Goal: Task Accomplishment & Management: Manage account settings

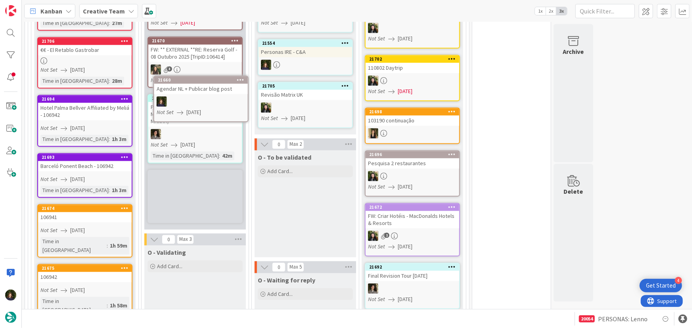
scroll to position [775, 0]
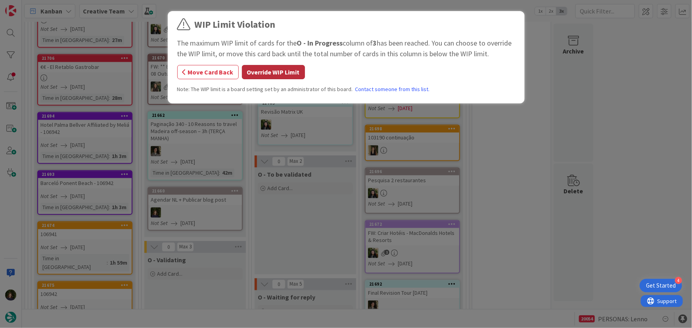
click at [275, 71] on button "Override WIP Limit" at bounding box center [273, 72] width 63 height 14
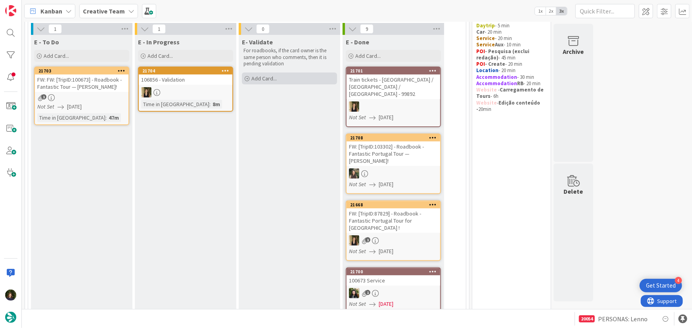
scroll to position [0, 0]
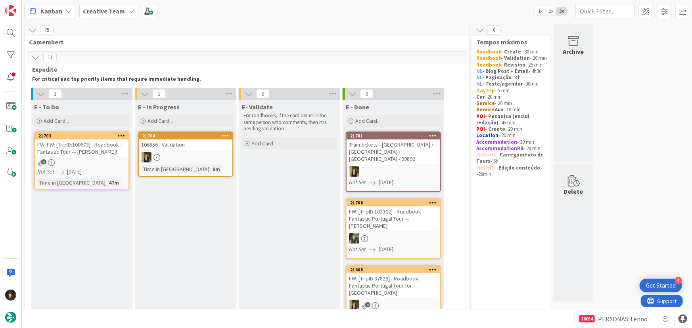
click at [93, 158] on link "21703 FW: FW: [TripID:100673] - Roadbook - Fantastic Tour — [PERSON_NAME]! 1 No…" at bounding box center [81, 161] width 95 height 59
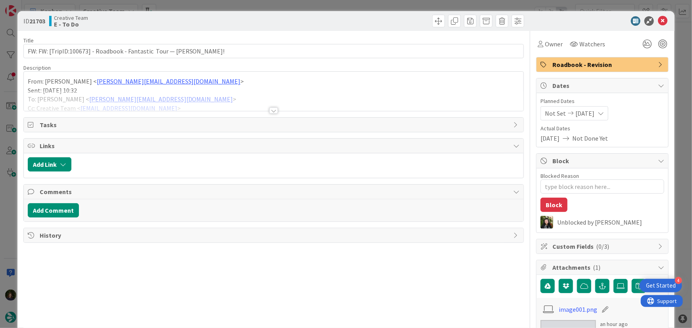
click at [269, 113] on div at bounding box center [273, 110] width 9 height 6
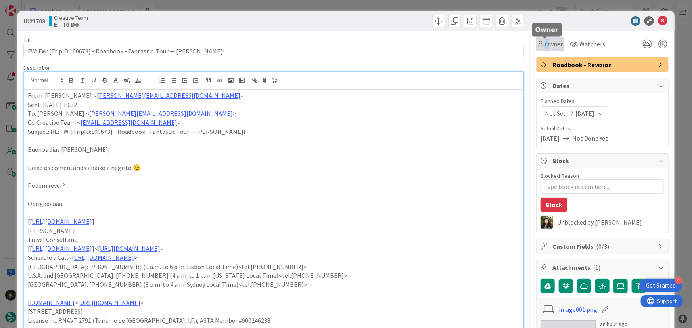
click at [545, 43] on span "Owner" at bounding box center [554, 44] width 18 height 10
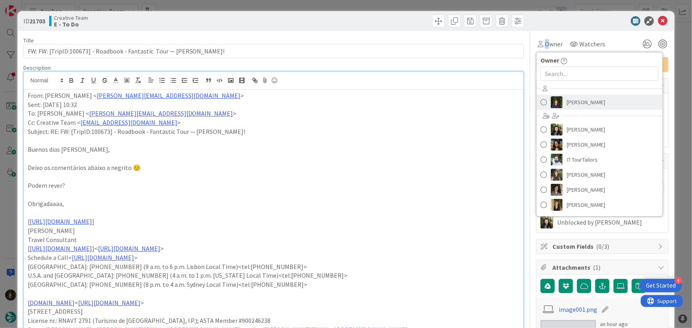
click at [569, 103] on span "[PERSON_NAME]" at bounding box center [585, 102] width 38 height 12
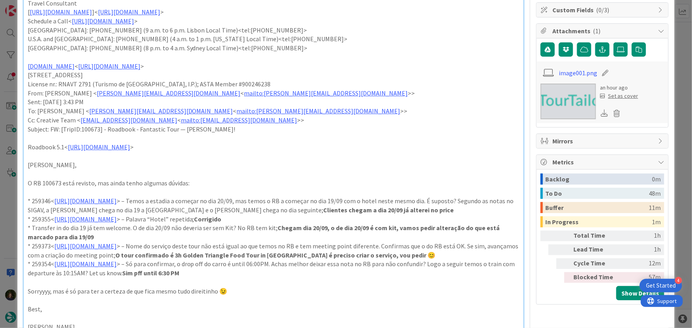
scroll to position [324, 0]
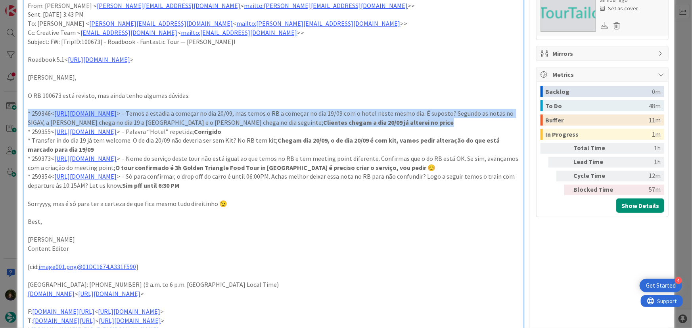
drag, startPoint x: 456, startPoint y: 119, endPoint x: 27, endPoint y: 115, distance: 428.4
click at [28, 115] on p "* 259346< [URL][DOMAIN_NAME] > – Temos a estadia a começar no dia 20/09, mas te…" at bounding box center [274, 118] width 492 height 18
copy p "* 259346< [URL][DOMAIN_NAME] > – Temos a estadia a começar no dia 20/09, mas te…"
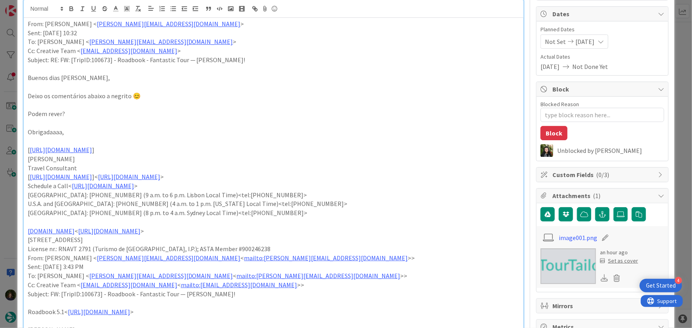
scroll to position [0, 0]
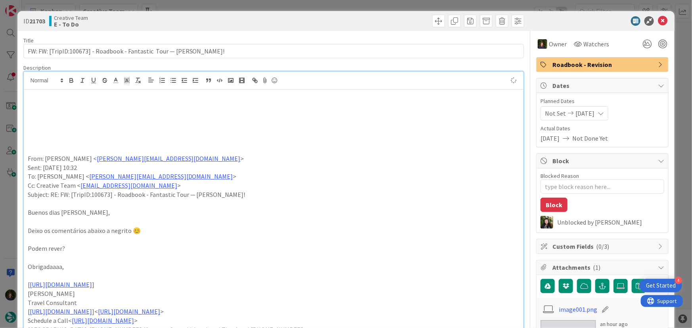
type textarea "x"
paste div
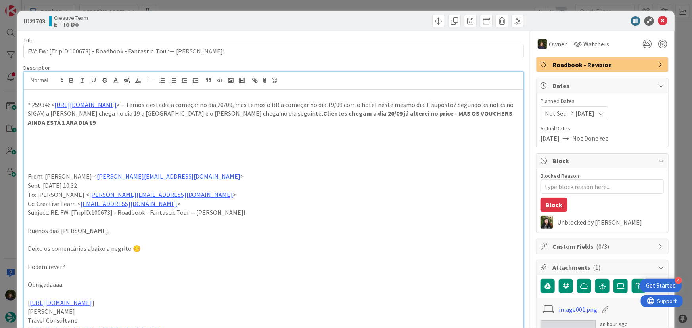
click at [507, 113] on p "* 259346< [URL][DOMAIN_NAME] > – Temos a estadia a começar no dia 20/09, mas te…" at bounding box center [274, 113] width 492 height 27
drag, startPoint x: 464, startPoint y: 110, endPoint x: 570, endPoint y: 120, distance: 105.9
click at [465, 111] on strong "Clientes chegam a dia 20/09 já alterei no price - MAS OS VOUCHERS AINDA ESTÁ 1 …" at bounding box center [271, 117] width 486 height 17
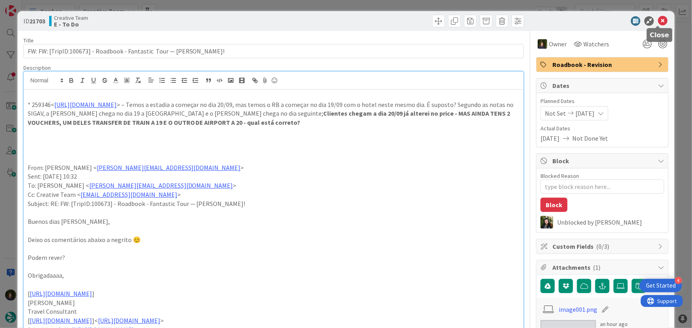
click at [659, 22] on icon at bounding box center [662, 21] width 10 height 10
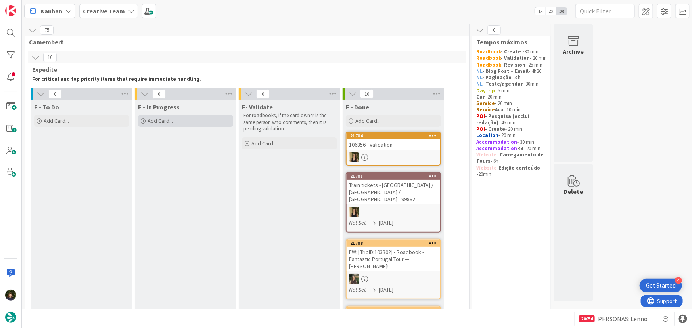
click at [168, 123] on span "Add Card..." at bounding box center [159, 120] width 25 height 7
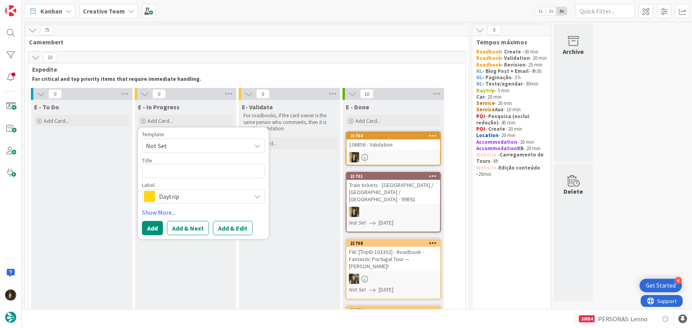
click at [184, 195] on span "Daytrip" at bounding box center [203, 196] width 88 height 11
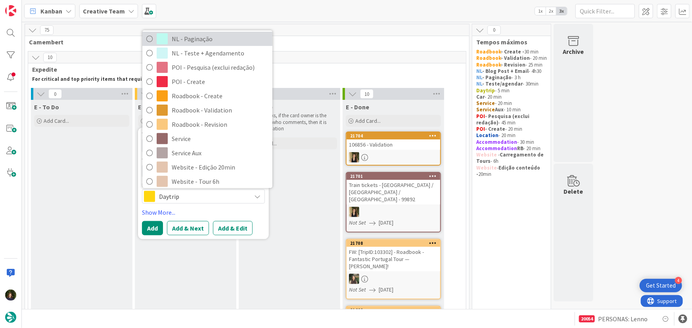
scroll to position [108, 0]
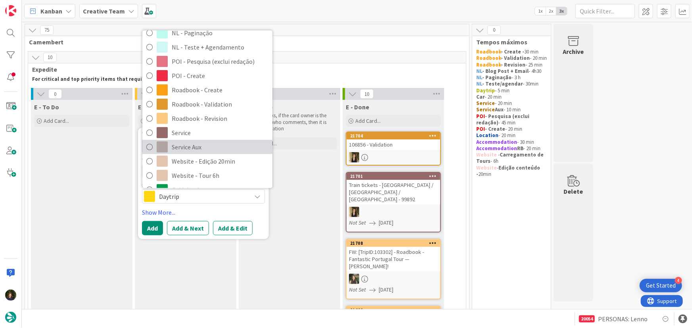
click at [174, 147] on span "Service Aux" at bounding box center [220, 147] width 97 height 12
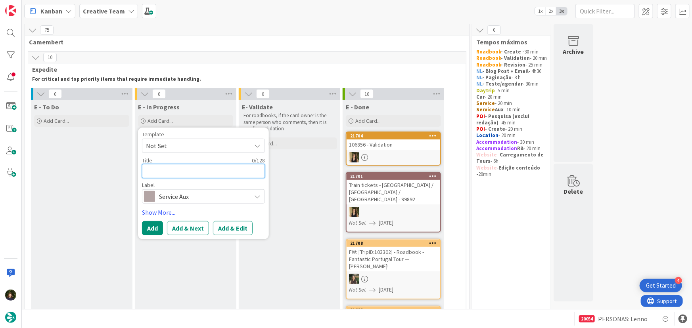
click at [164, 171] on textarea at bounding box center [203, 171] width 123 height 14
type textarea "x"
type textarea "G"
type textarea "x"
type textarea "GP"
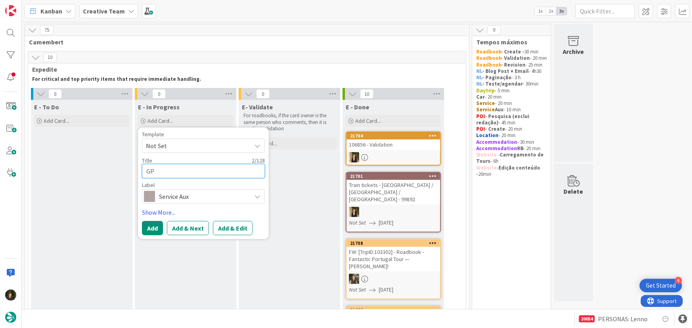
type textarea "x"
type textarea "GPS"
type textarea "x"
type textarea "GPS"
type textarea "x"
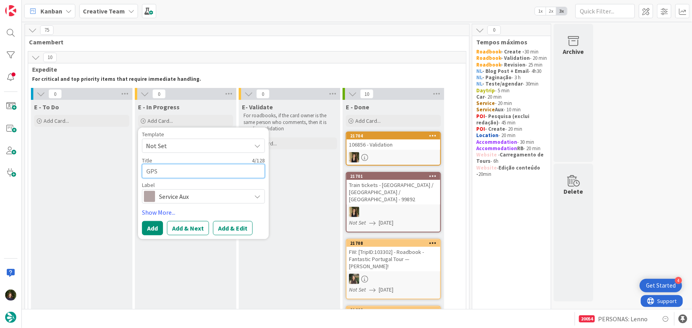
type textarea "GPS P"
type textarea "x"
type textarea "GPS Po"
type textarea "x"
type textarea "GPS Poi"
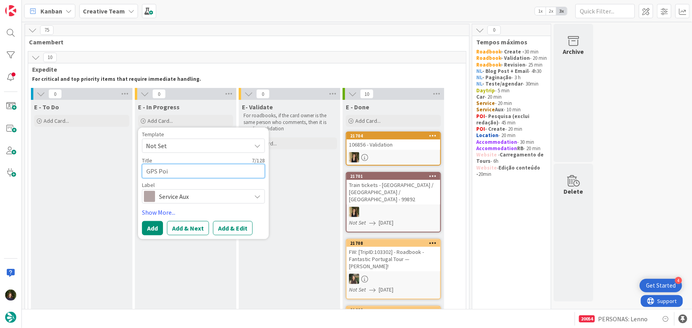
type textarea "x"
type textarea "GPS Poin"
type textarea "x"
type textarea "GPS Point"
type textarea "x"
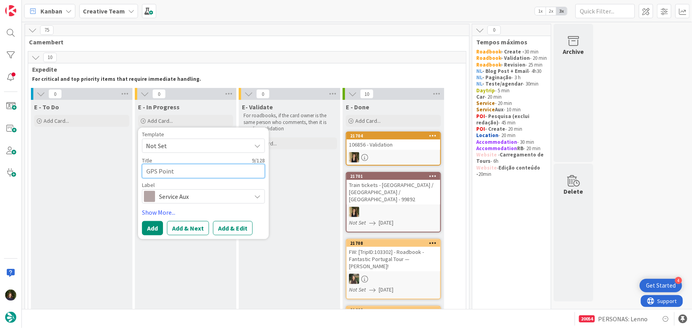
type textarea "GPS Point"
type textarea "x"
type textarea "GPS Point -"
type textarea "x"
type textarea "GPS Point -"
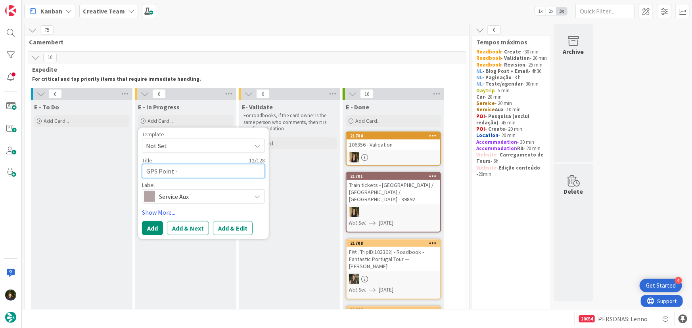
type textarea "x"
type textarea "GPS Point - P"
type textarea "x"
type textarea "GPS Point - Pa"
type textarea "x"
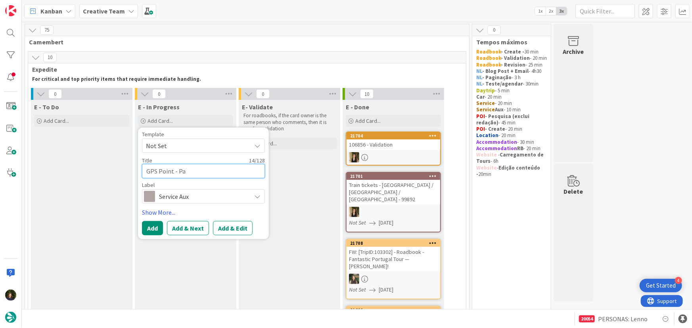
type textarea "GPS Point - Par"
type textarea "x"
type textarea "GPS Point - Pari"
type textarea "x"
type textarea "GPS Point - [GEOGRAPHIC_DATA]"
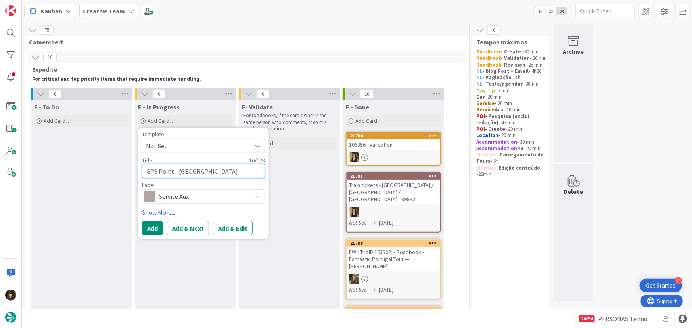
type textarea "x"
type textarea "GPS Point - [GEOGRAPHIC_DATA]"
type textarea "x"
type textarea "GPS Point - [GEOGRAPHIC_DATA] a"
type textarea "x"
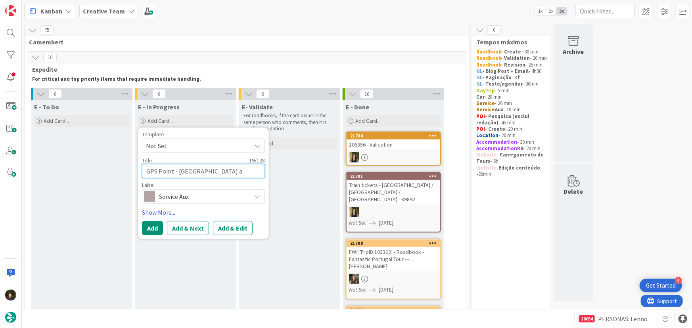
type textarea "GPS Point - [GEOGRAPHIC_DATA] a"
type textarea "x"
type textarea "GPS Point - [GEOGRAPHIC_DATA] a D"
type textarea "x"
type textarea "GPS Point - [GEOGRAPHIC_DATA] a Dr"
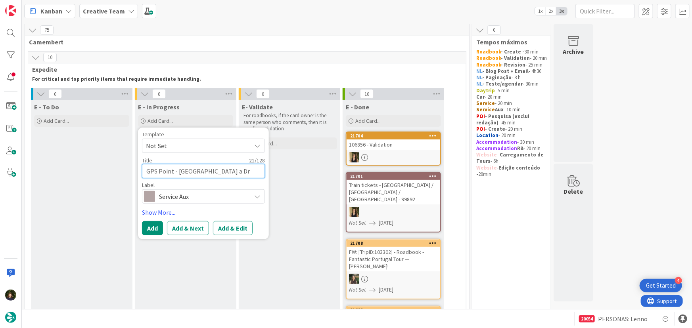
type textarea "x"
type textarea "GPS Point - [GEOGRAPHIC_DATA] a Dre"
type textarea "x"
type textarea "GPS Point - [GEOGRAPHIC_DATA] a Drea"
type textarea "x"
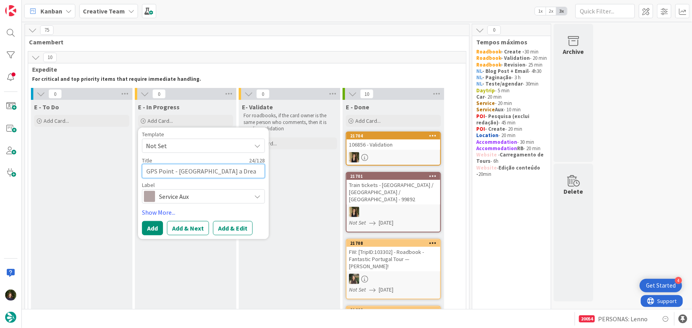
type textarea "GPS Point - [GEOGRAPHIC_DATA] a Dream"
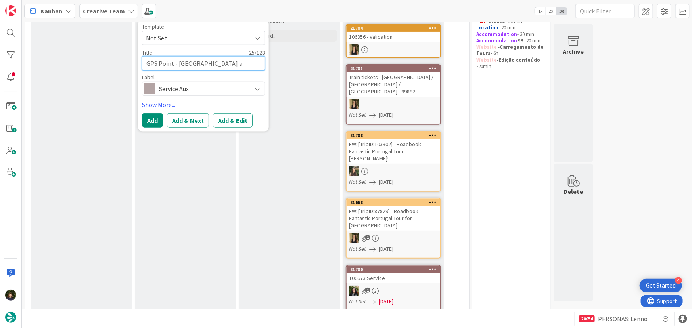
scroll to position [0, 0]
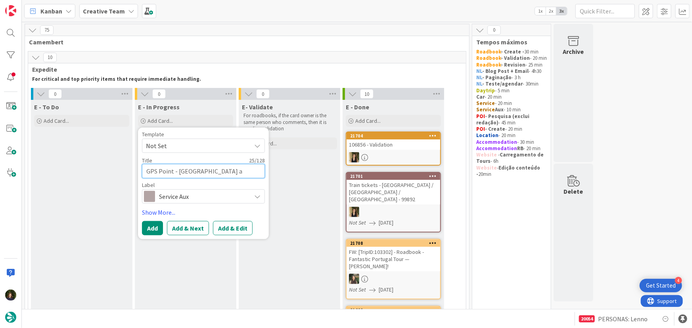
type textarea "x"
type textarea "GPS Point - [GEOGRAPHIC_DATA] a Dream"
type textarea "x"
type textarea "GPS Point - [GEOGRAPHIC_DATA] a Dream ("
type textarea "x"
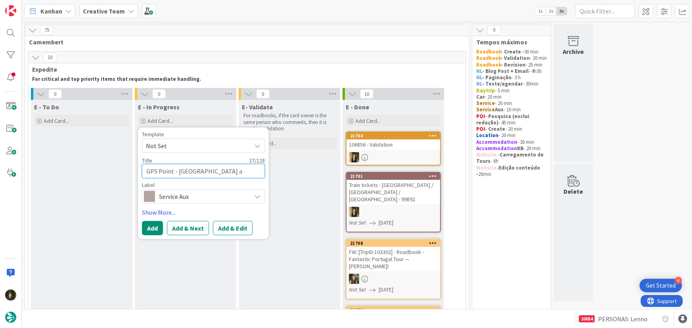
type textarea "GPS Point - [GEOGRAPHIC_DATA] a Dream (1"
type textarea "x"
type textarea "GPS Point - [GEOGRAPHIC_DATA] a Dream (10"
type textarea "x"
type textarea "GPS Point - [GEOGRAPHIC_DATA] a Dream (100"
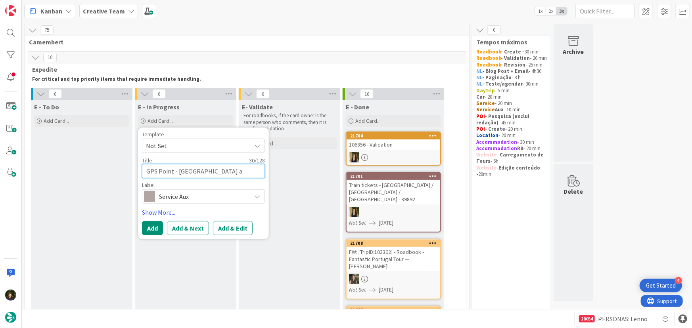
type textarea "x"
type textarea "GPS Point - [GEOGRAPHIC_DATA] a Dream (1006"
type textarea "x"
type textarea "GPS Point - [GEOGRAPHIC_DATA] a Dream (10067"
type textarea "x"
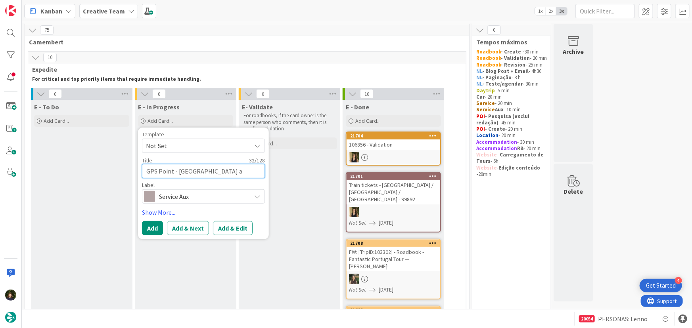
type textarea "GPS Point - [GEOGRAPHIC_DATA] a Dream (100673"
type textarea "x"
type textarea "GPS Point - [GEOGRAPHIC_DATA] a Dream (100673)"
click at [155, 232] on button "Add" at bounding box center [152, 228] width 21 height 14
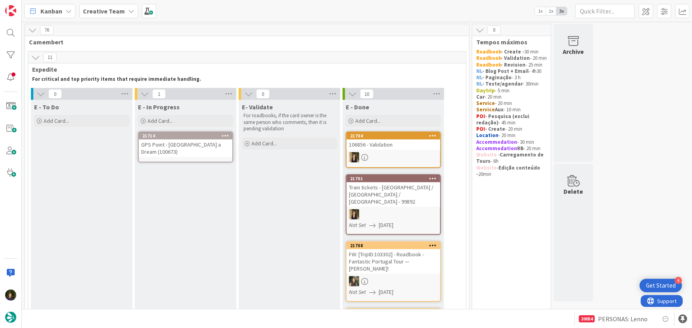
click at [186, 147] on div "GPS Point - [GEOGRAPHIC_DATA] a Dream (100673)" at bounding box center [186, 147] width 94 height 17
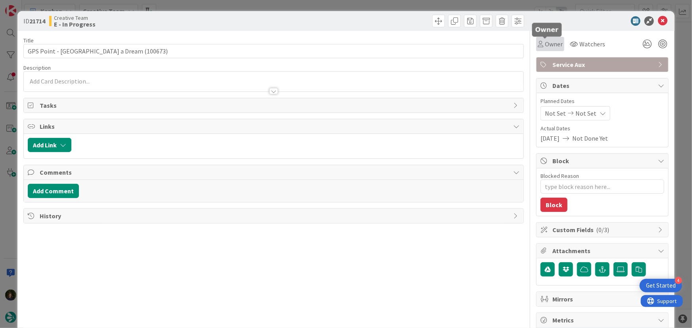
click at [547, 45] on span "Owner" at bounding box center [554, 44] width 18 height 10
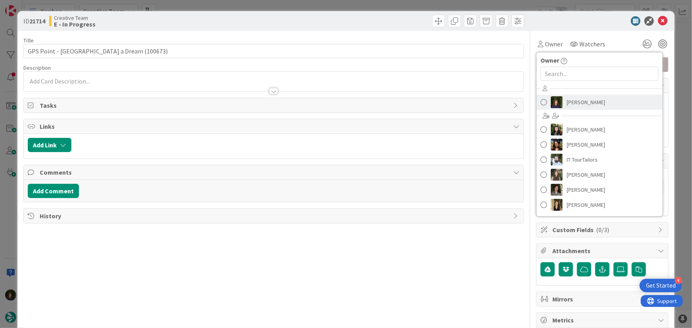
click at [571, 103] on span "[PERSON_NAME]" at bounding box center [585, 102] width 38 height 12
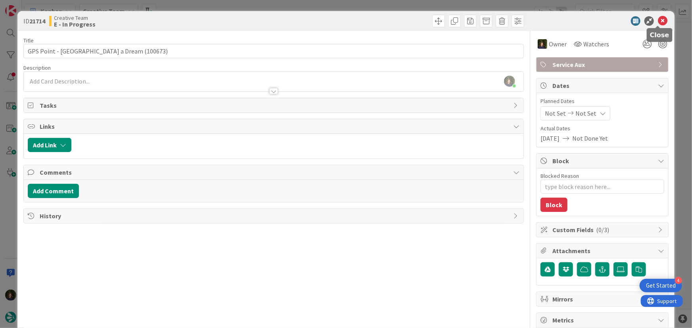
click at [659, 17] on icon at bounding box center [662, 21] width 10 height 10
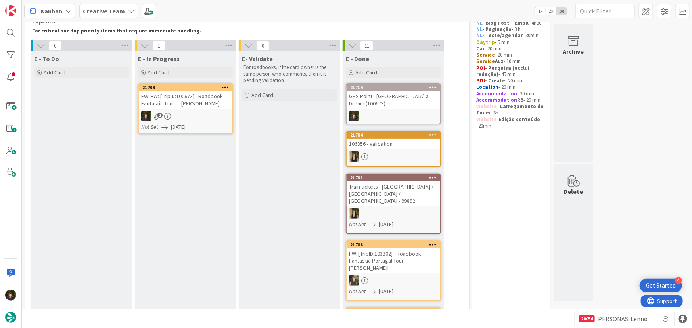
scroll to position [13, 0]
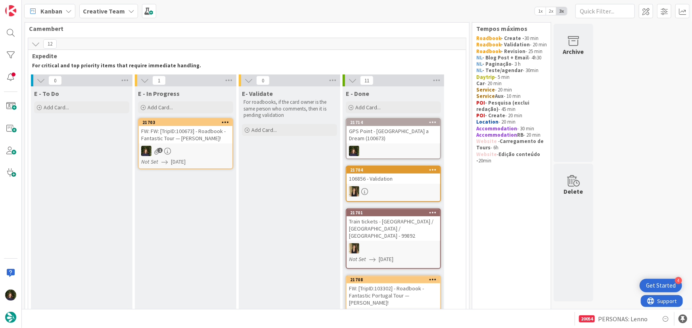
click at [182, 139] on div "FW: FW: [TripID:100673] - Roadbook - Fantastic Tour — [PERSON_NAME]!" at bounding box center [186, 134] width 94 height 17
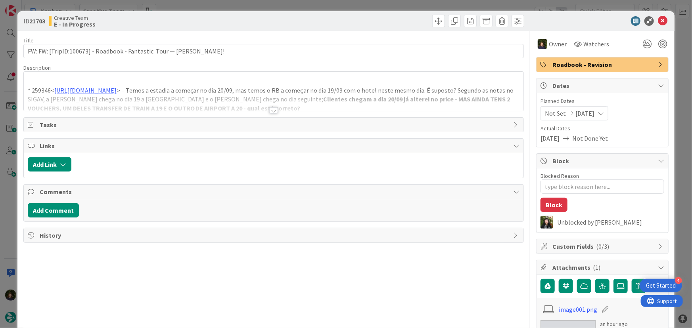
click at [269, 111] on div at bounding box center [273, 110] width 9 height 6
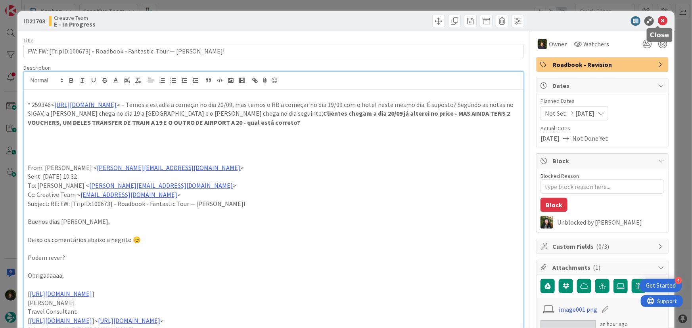
click at [658, 22] on icon at bounding box center [662, 21] width 10 height 10
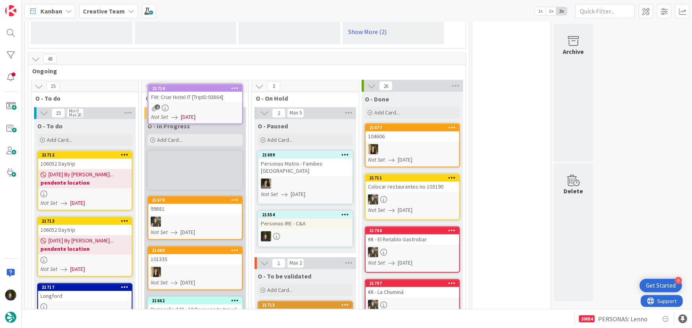
scroll to position [655, 0]
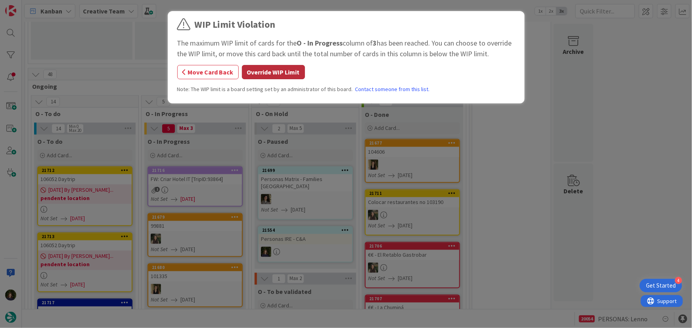
click at [283, 67] on button "Override WIP Limit" at bounding box center [273, 72] width 63 height 14
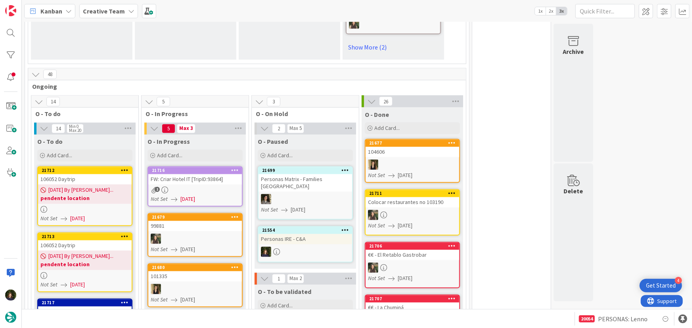
click at [202, 187] on div "1" at bounding box center [195, 190] width 94 height 7
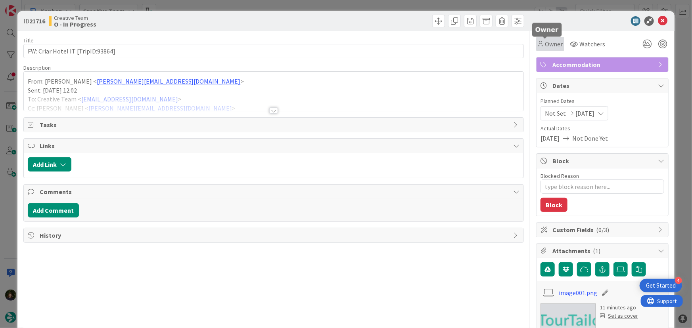
click at [556, 42] on span "Owner" at bounding box center [554, 44] width 18 height 10
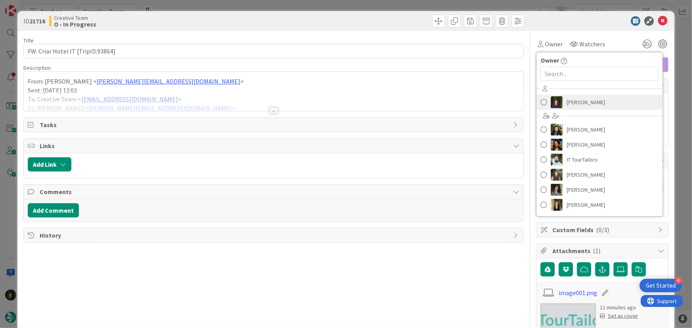
click at [583, 101] on span "[PERSON_NAME]" at bounding box center [585, 102] width 38 height 12
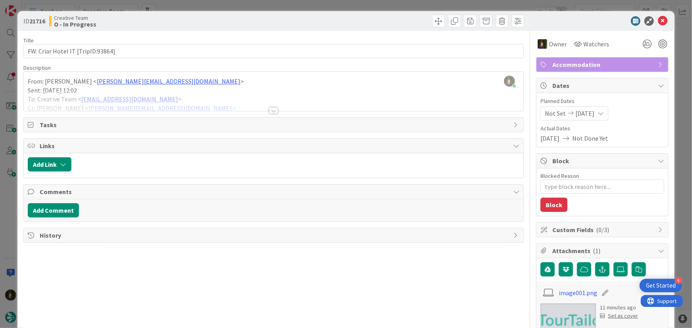
click at [271, 111] on div at bounding box center [273, 110] width 9 height 6
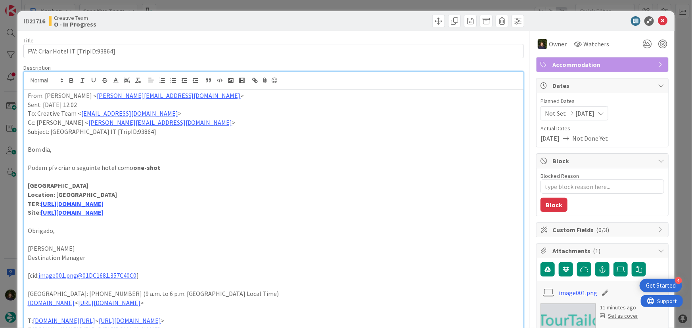
drag, startPoint x: 28, startPoint y: 186, endPoint x: 83, endPoint y: 186, distance: 55.5
click at [83, 186] on strong "[GEOGRAPHIC_DATA]" at bounding box center [58, 186] width 61 height 8
copy strong "[GEOGRAPHIC_DATA]"
click at [103, 203] on link "[URL][DOMAIN_NAME]" at bounding box center [72, 204] width 63 height 8
click at [96, 217] on link "[URL][DOMAIN_NAME]" at bounding box center [94, 219] width 54 height 10
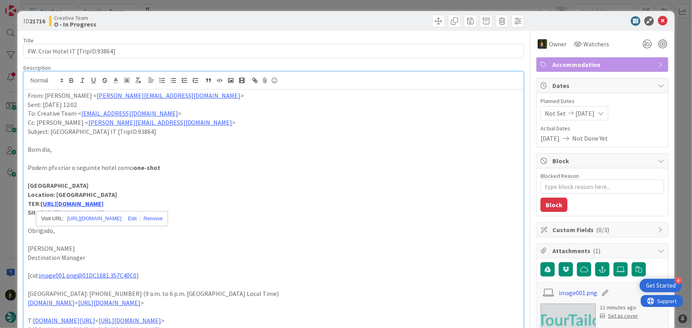
click at [259, 198] on p "Location: [GEOGRAPHIC_DATA]" at bounding box center [274, 194] width 492 height 9
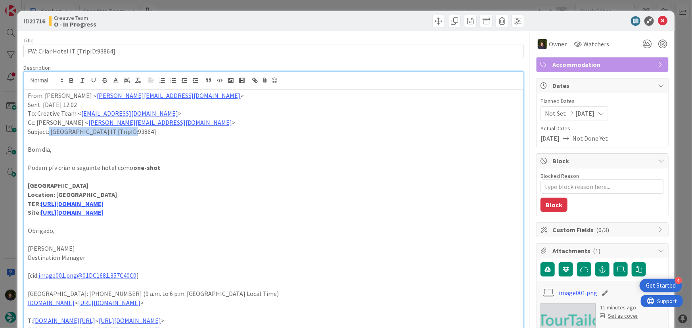
drag, startPoint x: 131, startPoint y: 131, endPoint x: 49, endPoint y: 129, distance: 82.4
click at [49, 129] on p "Subject: [GEOGRAPHIC_DATA] IT [TripID:93864]" at bounding box center [274, 131] width 492 height 9
copy p "[GEOGRAPHIC_DATA] IT [TripID:93864]"
click at [659, 19] on icon at bounding box center [662, 21] width 10 height 10
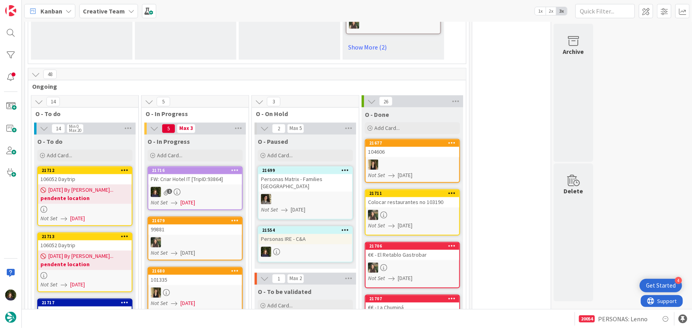
click at [193, 166] on link "21716 FW: Criar Hotel IT [TripID:93864] 1 Not Set [DATE]" at bounding box center [194, 188] width 95 height 44
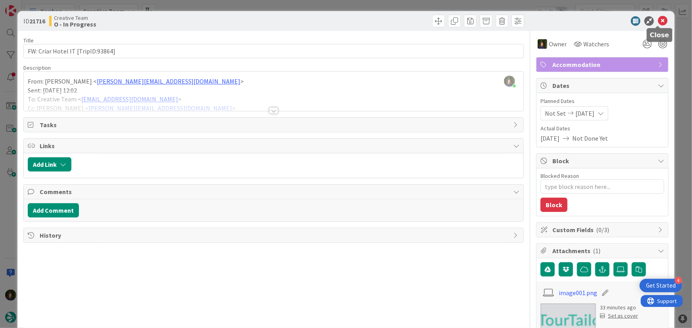
click at [658, 21] on icon at bounding box center [662, 21] width 10 height 10
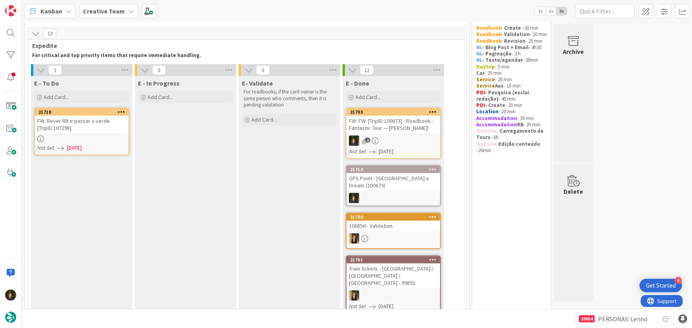
scroll to position [36, 0]
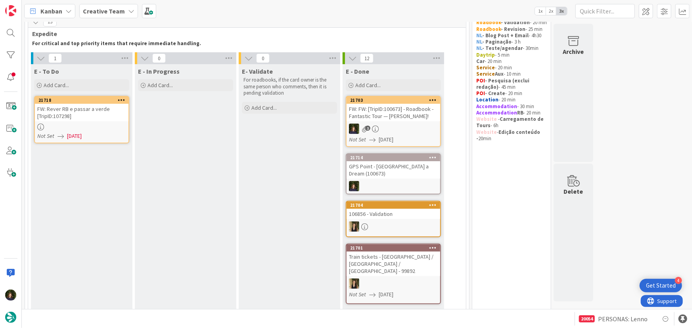
click at [81, 120] on div "FW: Rever RB e passar a verde [TripID:107298]" at bounding box center [82, 112] width 94 height 17
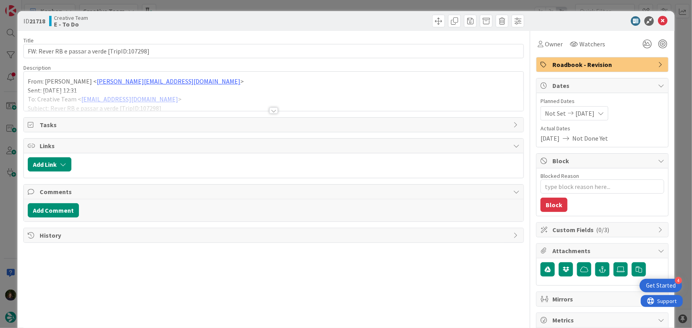
click at [269, 107] on div at bounding box center [273, 110] width 9 height 6
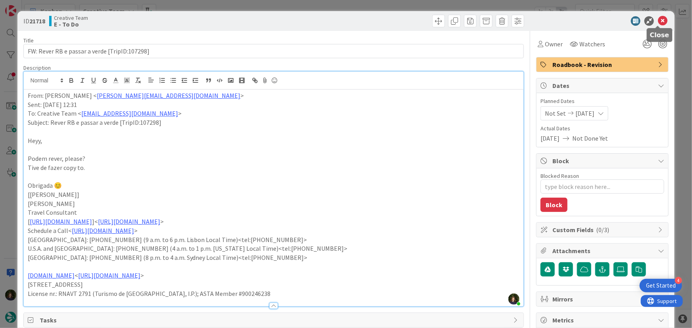
click at [657, 20] on icon at bounding box center [662, 21] width 10 height 10
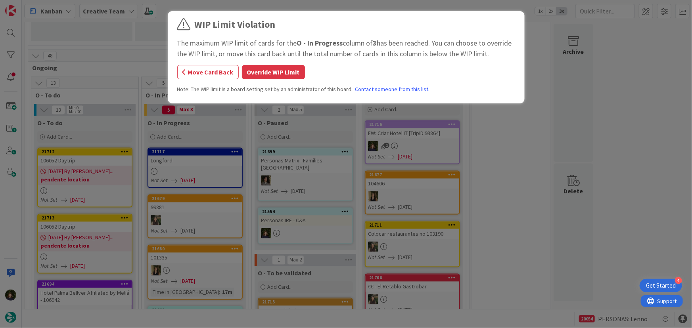
scroll to position [669, 0]
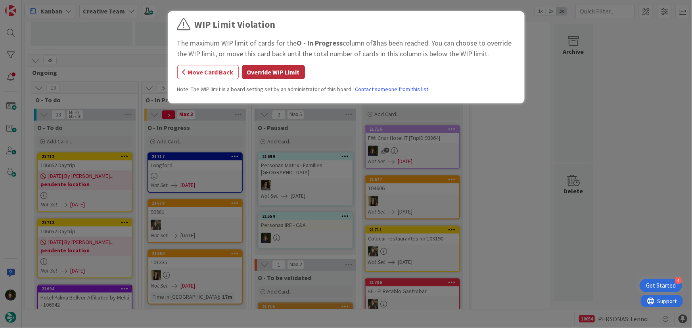
click at [262, 75] on button "Override WIP Limit" at bounding box center [273, 72] width 63 height 14
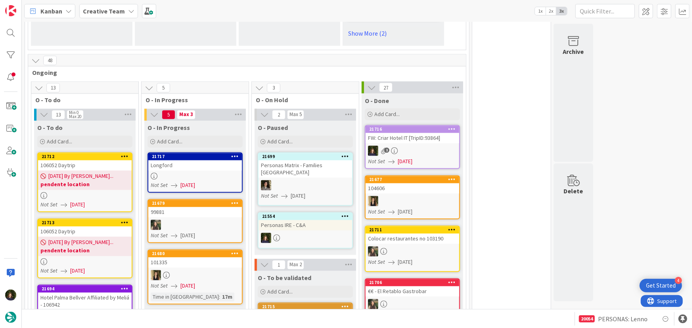
click at [199, 161] on div "Longford" at bounding box center [195, 166] width 94 height 10
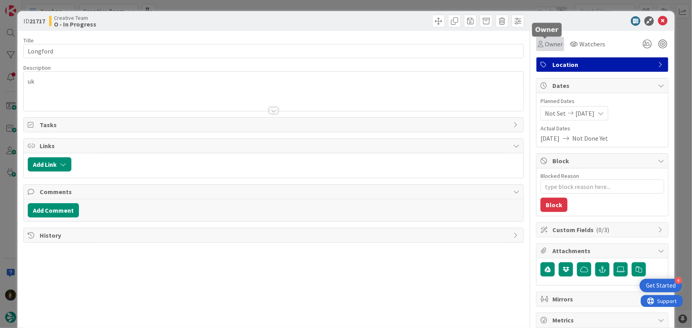
click at [553, 46] on span "Owner" at bounding box center [554, 44] width 18 height 10
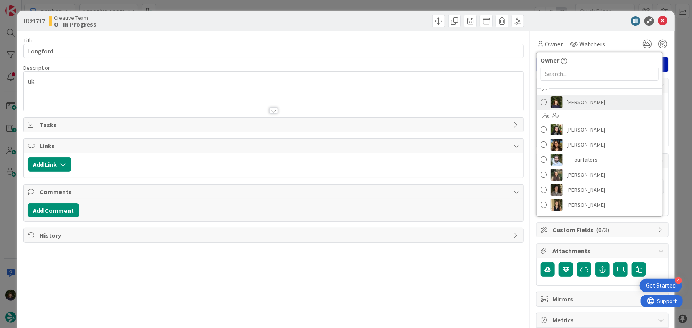
click at [588, 98] on span "[PERSON_NAME]" at bounding box center [585, 102] width 38 height 12
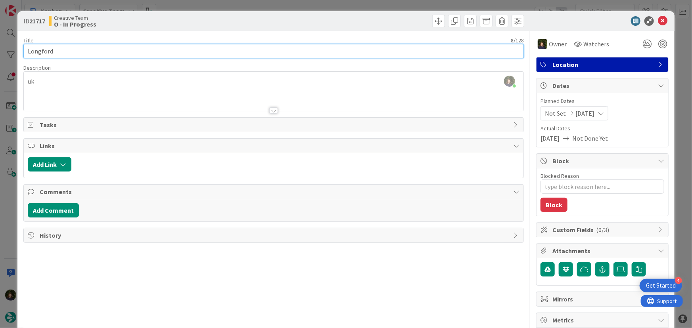
drag, startPoint x: 55, startPoint y: 47, endPoint x: 24, endPoint y: 49, distance: 31.0
click at [24, 49] on input "Longford" at bounding box center [273, 51] width 501 height 14
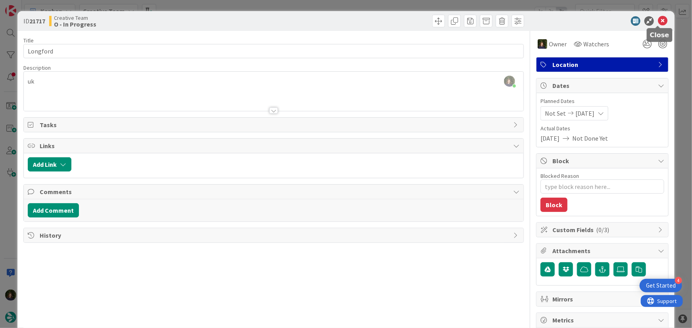
click at [658, 21] on icon at bounding box center [662, 21] width 10 height 10
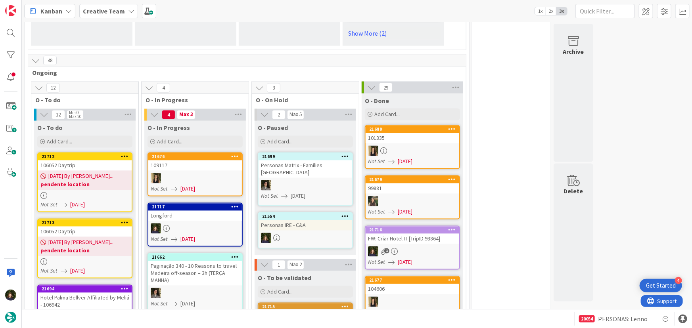
click at [59, 161] on div "106052 Daytrip" at bounding box center [85, 166] width 94 height 10
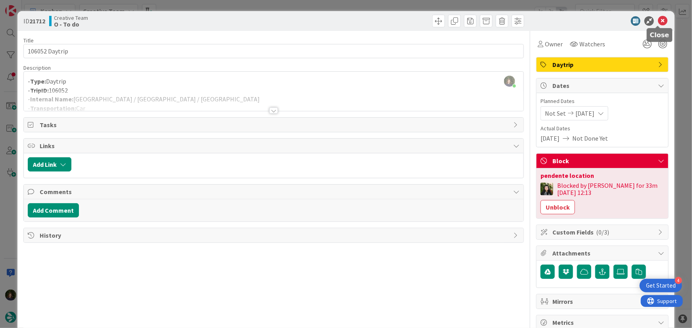
click at [659, 20] on icon at bounding box center [662, 21] width 10 height 10
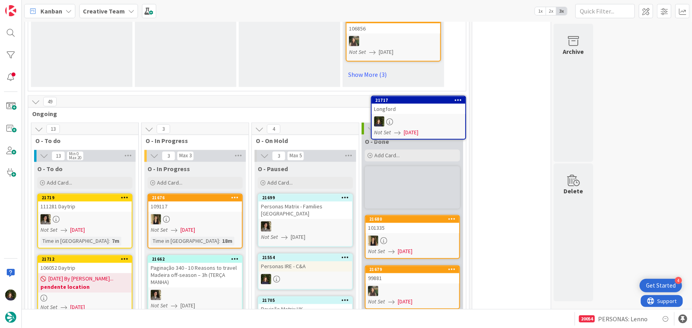
scroll to position [637, 0]
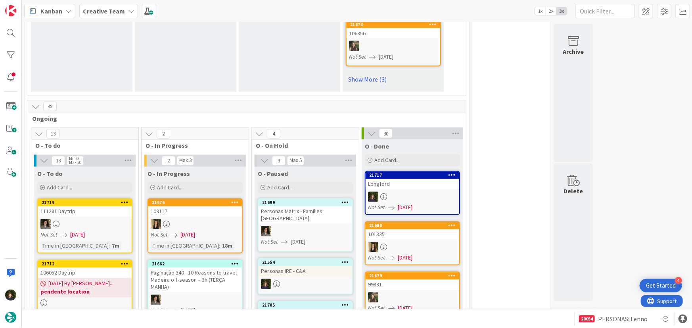
click at [396, 179] on div "Longford" at bounding box center [412, 184] width 94 height 10
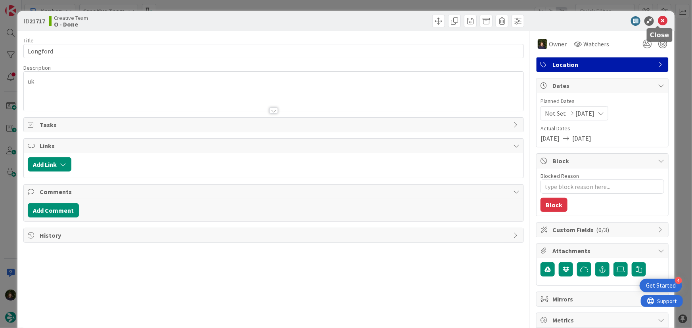
click at [658, 19] on icon at bounding box center [662, 21] width 10 height 10
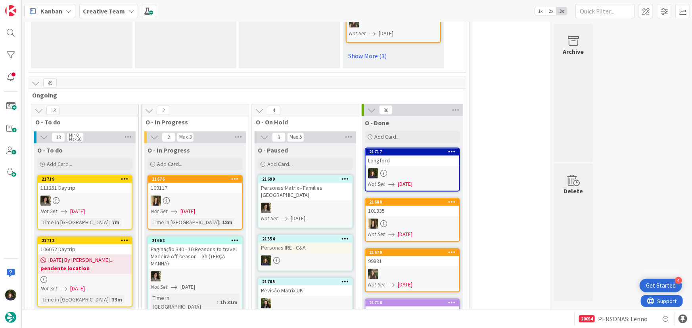
scroll to position [673, 0]
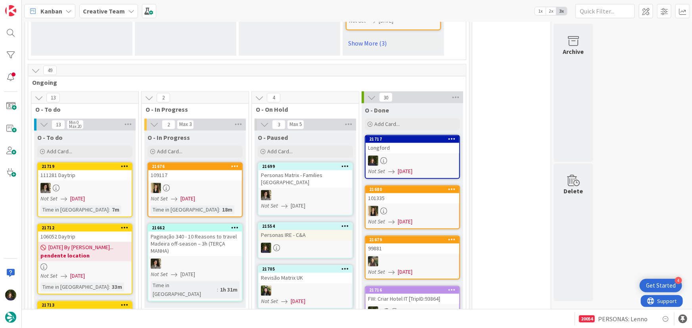
click at [99, 264] on div at bounding box center [85, 267] width 94 height 7
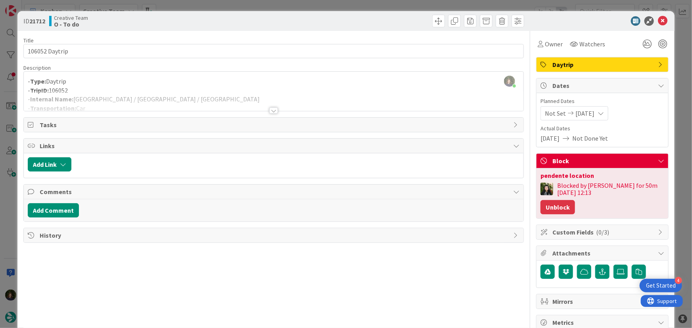
click at [561, 202] on button "Unblock" at bounding box center [557, 207] width 34 height 14
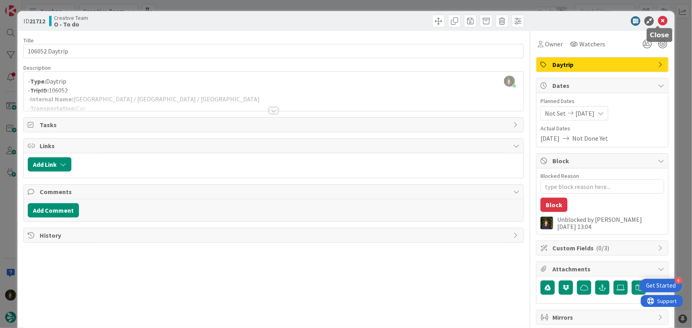
click at [661, 20] on icon at bounding box center [662, 21] width 10 height 10
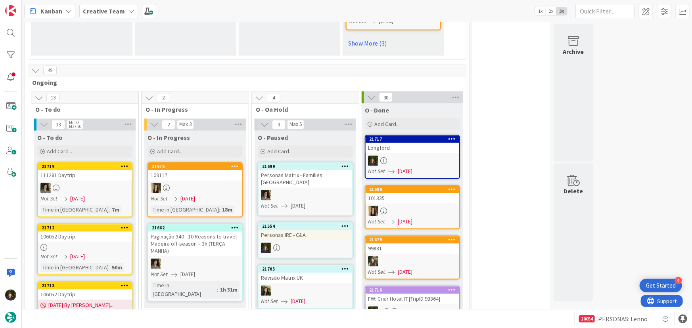
scroll to position [709, 0]
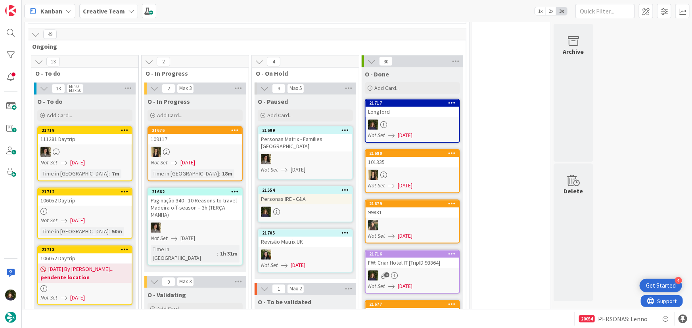
click at [82, 246] on link "21713 106052 Daytrip [DATE] By [PERSON_NAME]... pendente location Not Set [DATE]" at bounding box center [84, 276] width 95 height 60
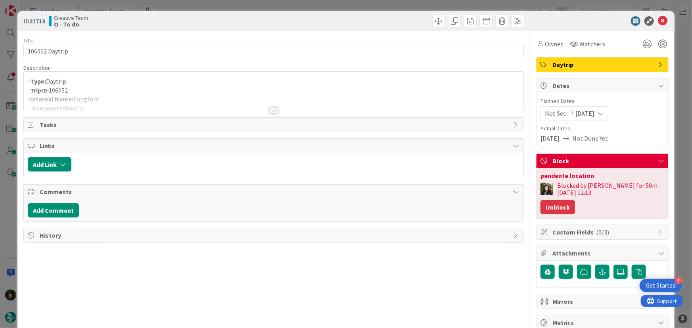
click at [559, 207] on button "Unblock" at bounding box center [557, 207] width 34 height 14
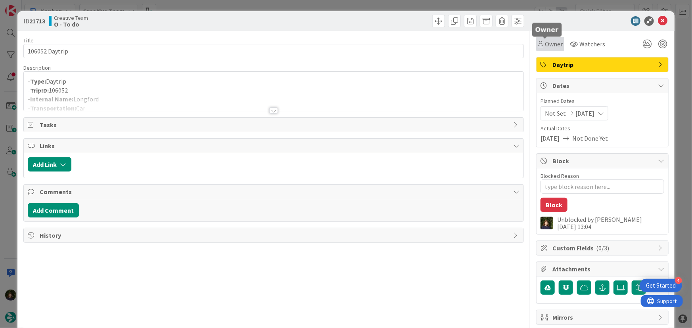
click at [549, 44] on span "Owner" at bounding box center [554, 44] width 18 height 10
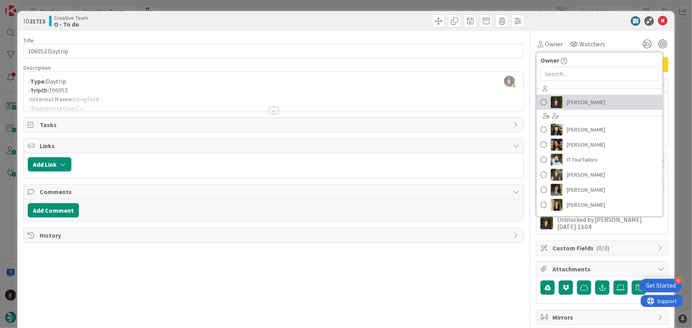
click at [571, 99] on span "[PERSON_NAME]" at bounding box center [585, 102] width 38 height 12
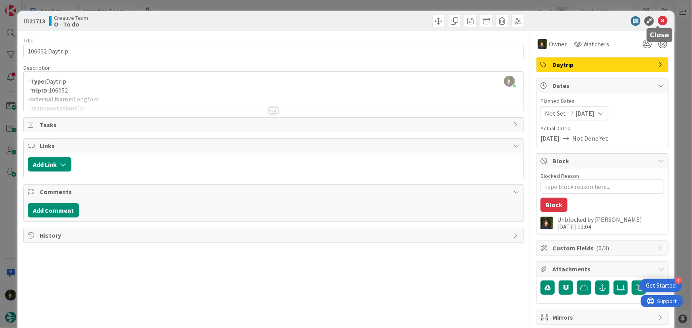
click at [659, 19] on icon at bounding box center [662, 21] width 10 height 10
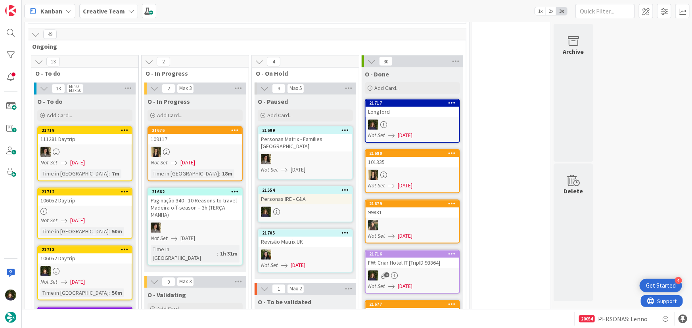
click at [77, 208] on div at bounding box center [85, 211] width 94 height 7
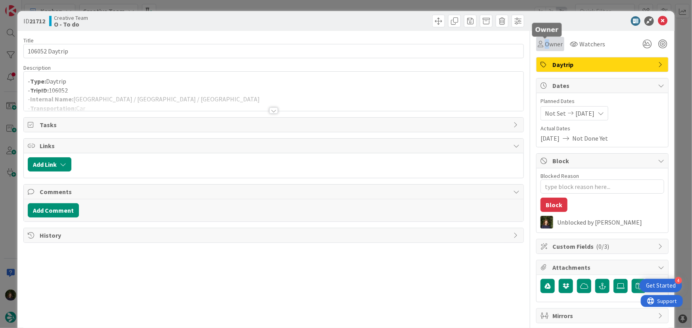
click at [545, 43] on span "Owner" at bounding box center [554, 44] width 18 height 10
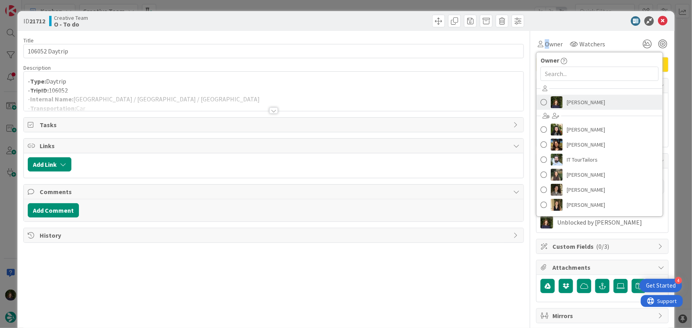
click at [567, 103] on span "[PERSON_NAME]" at bounding box center [585, 102] width 38 height 12
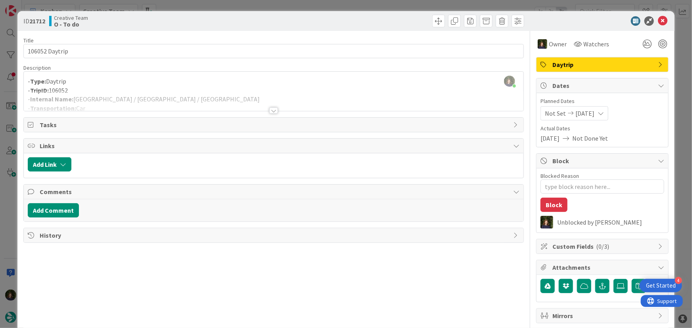
click at [157, 98] on div at bounding box center [274, 101] width 500 height 20
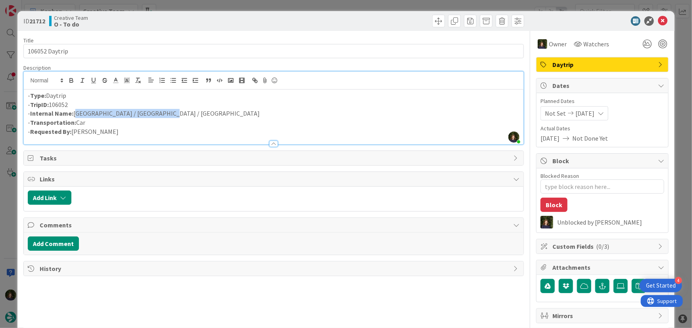
drag, startPoint x: 166, startPoint y: 110, endPoint x: 75, endPoint y: 113, distance: 90.4
click at [75, 113] on p "- Internal Name: [GEOGRAPHIC_DATA] / [GEOGRAPHIC_DATA] / [GEOGRAPHIC_DATA]" at bounding box center [274, 113] width 492 height 9
copy p "[GEOGRAPHIC_DATA] / [GEOGRAPHIC_DATA] / [GEOGRAPHIC_DATA]"
drag, startPoint x: 78, startPoint y: 104, endPoint x: 28, endPoint y: 105, distance: 50.7
click at [28, 105] on p "- TripID: 106052" at bounding box center [274, 104] width 492 height 9
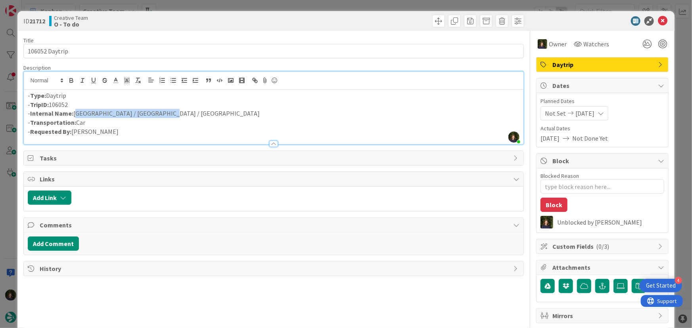
copy p "- TripID: 106052"
drag, startPoint x: 143, startPoint y: 112, endPoint x: 74, endPoint y: 112, distance: 68.6
click at [74, 112] on p "- Internal Name: [GEOGRAPHIC_DATA] / [GEOGRAPHIC_DATA] / [GEOGRAPHIC_DATA]" at bounding box center [274, 113] width 492 height 9
copy p "[GEOGRAPHIC_DATA] / [GEOGRAPHIC_DATA] / [GEOGRAPHIC_DATA]"
click at [657, 25] on icon at bounding box center [662, 21] width 10 height 10
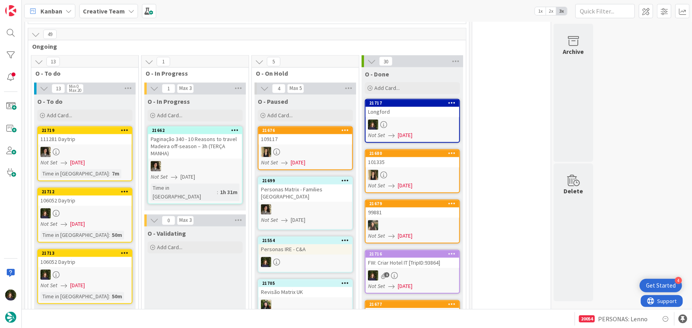
click at [80, 147] on div at bounding box center [85, 152] width 94 height 10
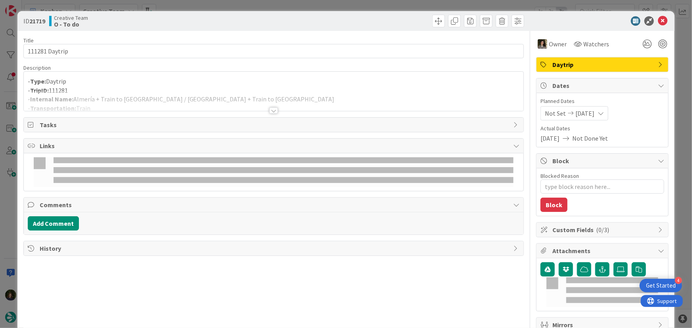
type textarea "x"
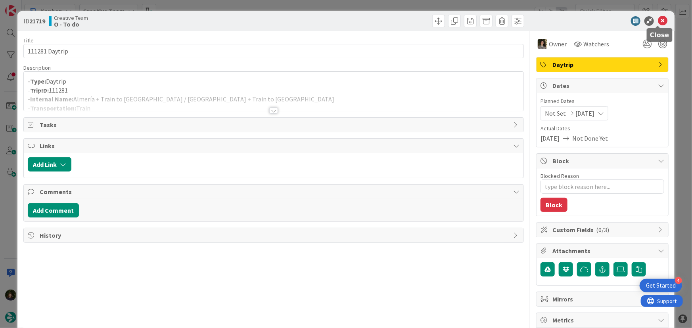
click at [657, 20] on icon at bounding box center [662, 21] width 10 height 10
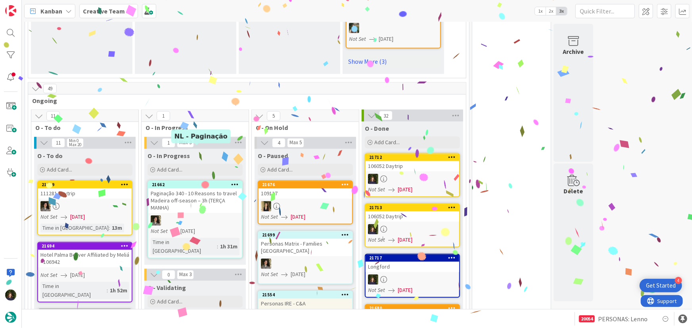
scroll to position [654, 0]
